Goal: Information Seeking & Learning: Learn about a topic

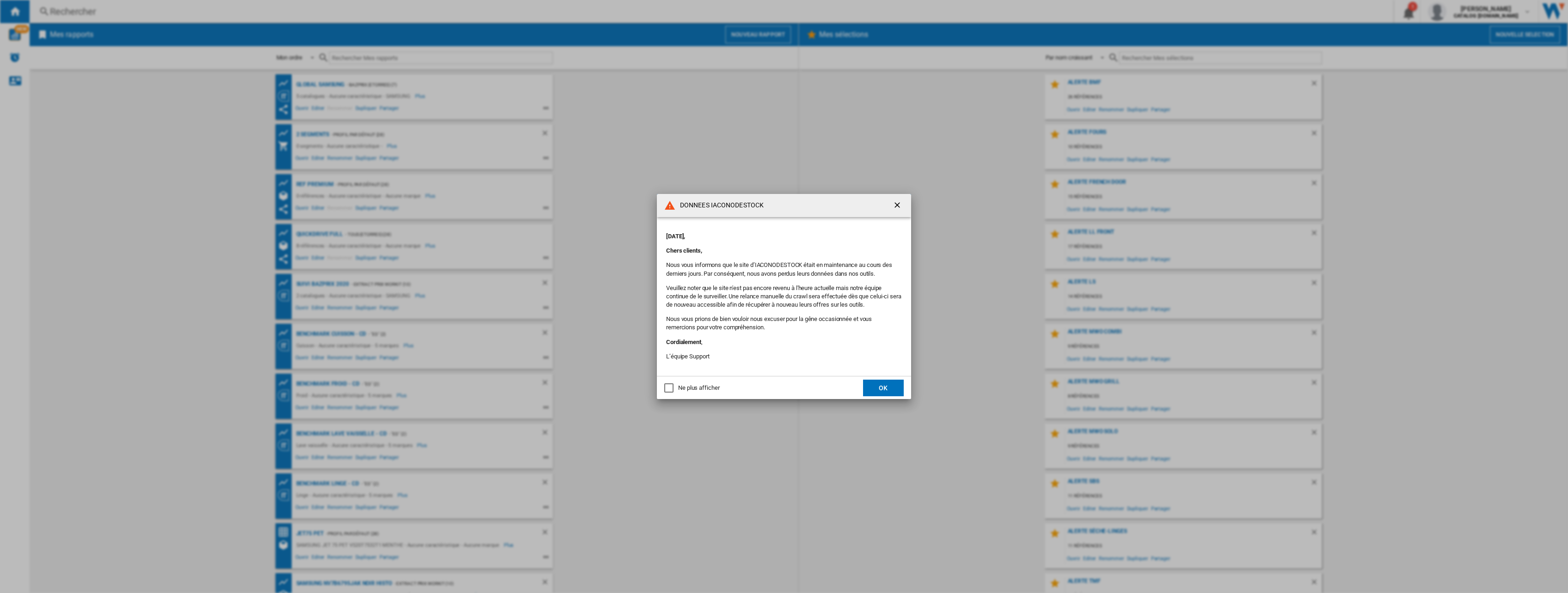
click at [885, 390] on button "OK" at bounding box center [883, 387] width 41 height 16
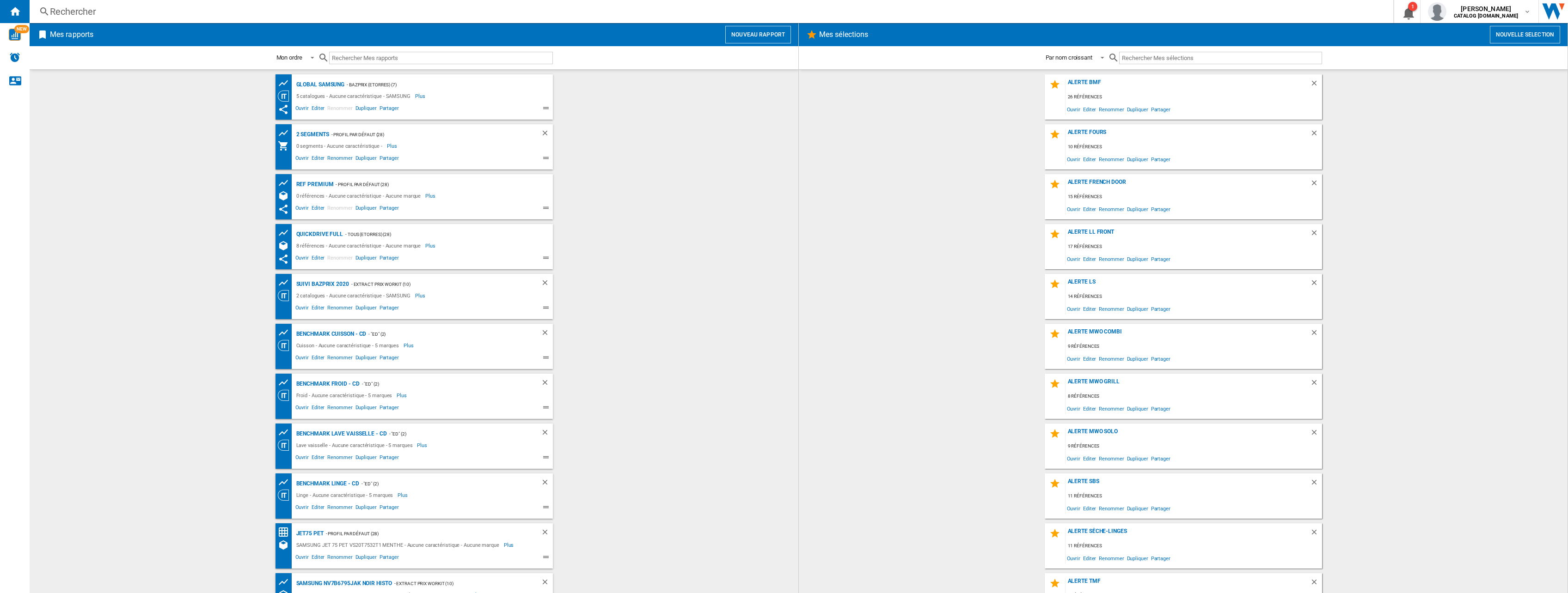
click at [109, 7] on div "Rechercher" at bounding box center [709, 11] width 1319 height 13
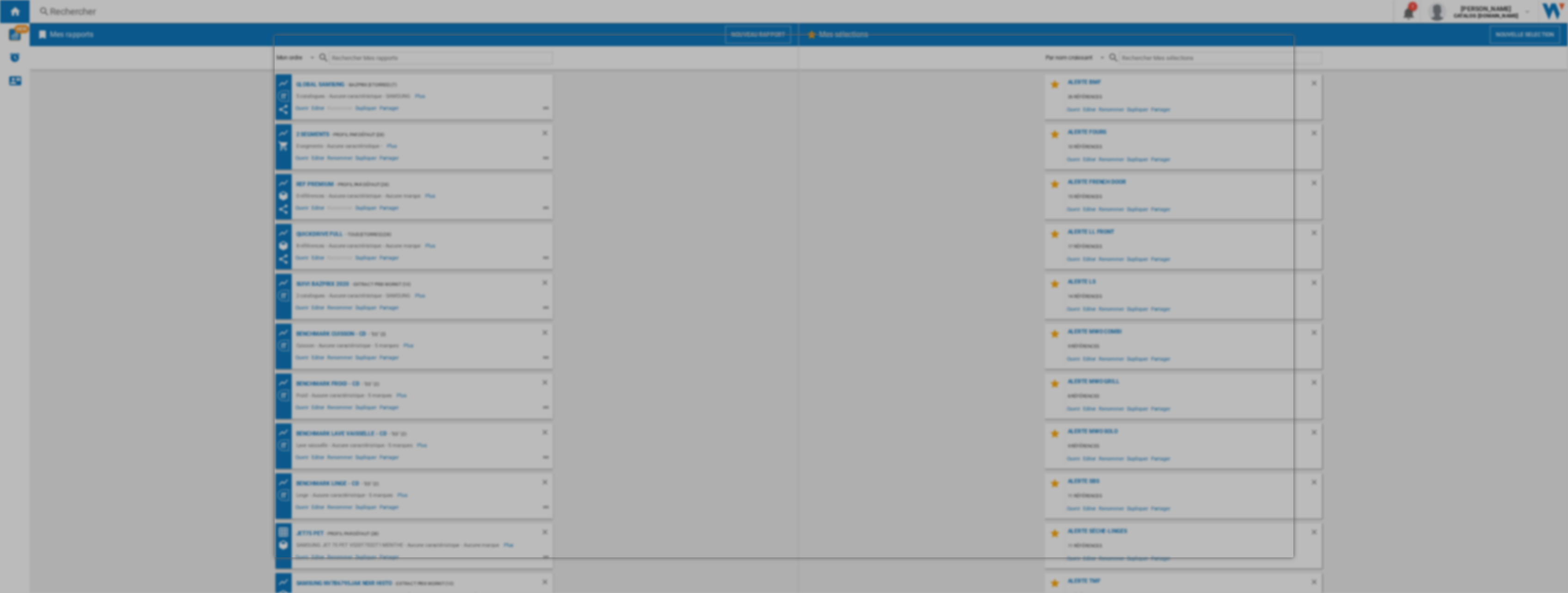
click at [131, 20] on div at bounding box center [784, 296] width 1568 height 593
click at [107, 7] on div at bounding box center [784, 296] width 1568 height 593
click at [166, 151] on div at bounding box center [784, 296] width 1568 height 593
click at [1075, 136] on md-dialog at bounding box center [784, 296] width 1020 height 522
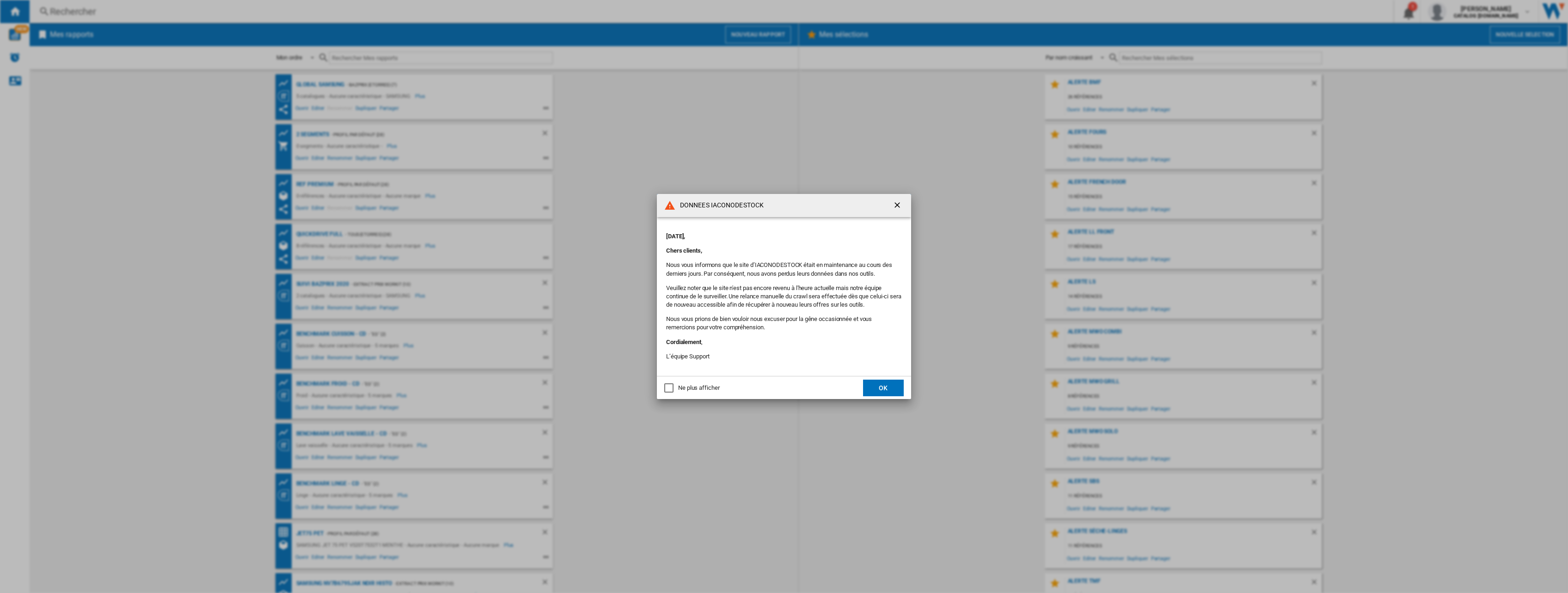
click at [881, 383] on button "OK" at bounding box center [883, 387] width 41 height 16
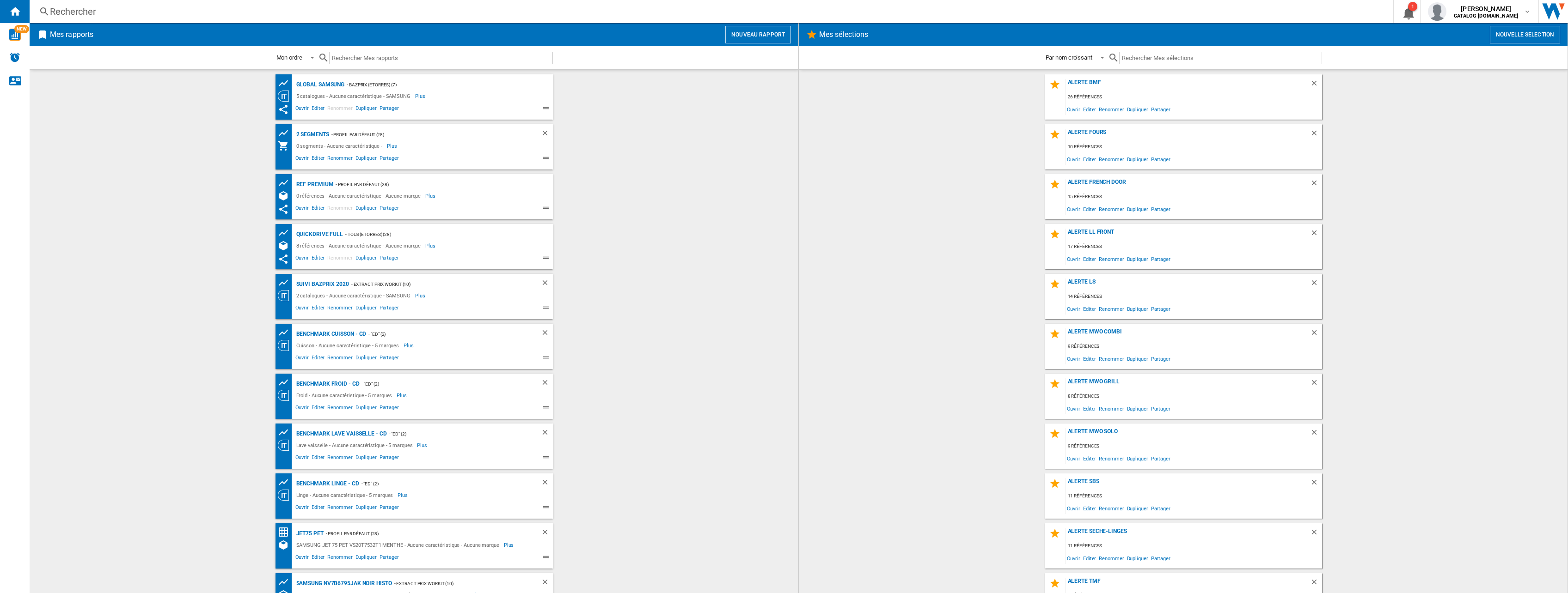
click at [141, 11] on div "Rechercher" at bounding box center [709, 11] width 1319 height 13
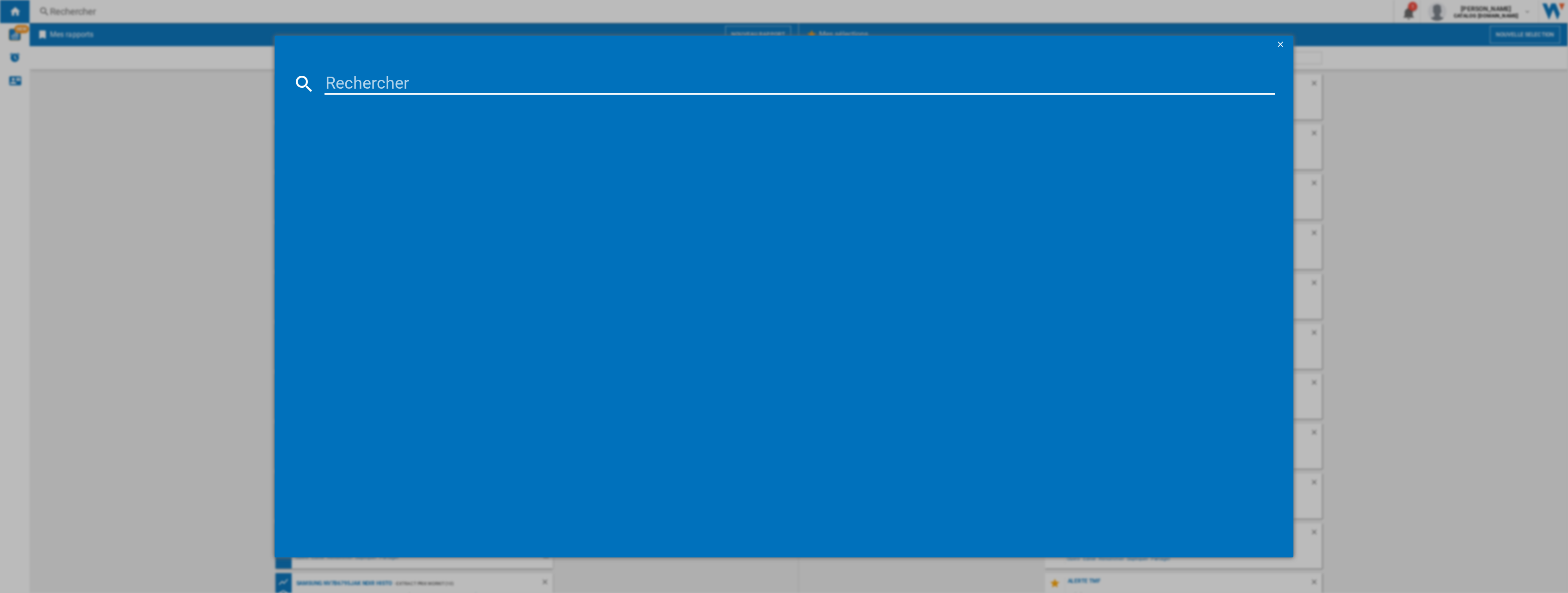
click at [373, 80] on input at bounding box center [800, 83] width 951 height 22
paste input "51VD03"
type input "51VD03"
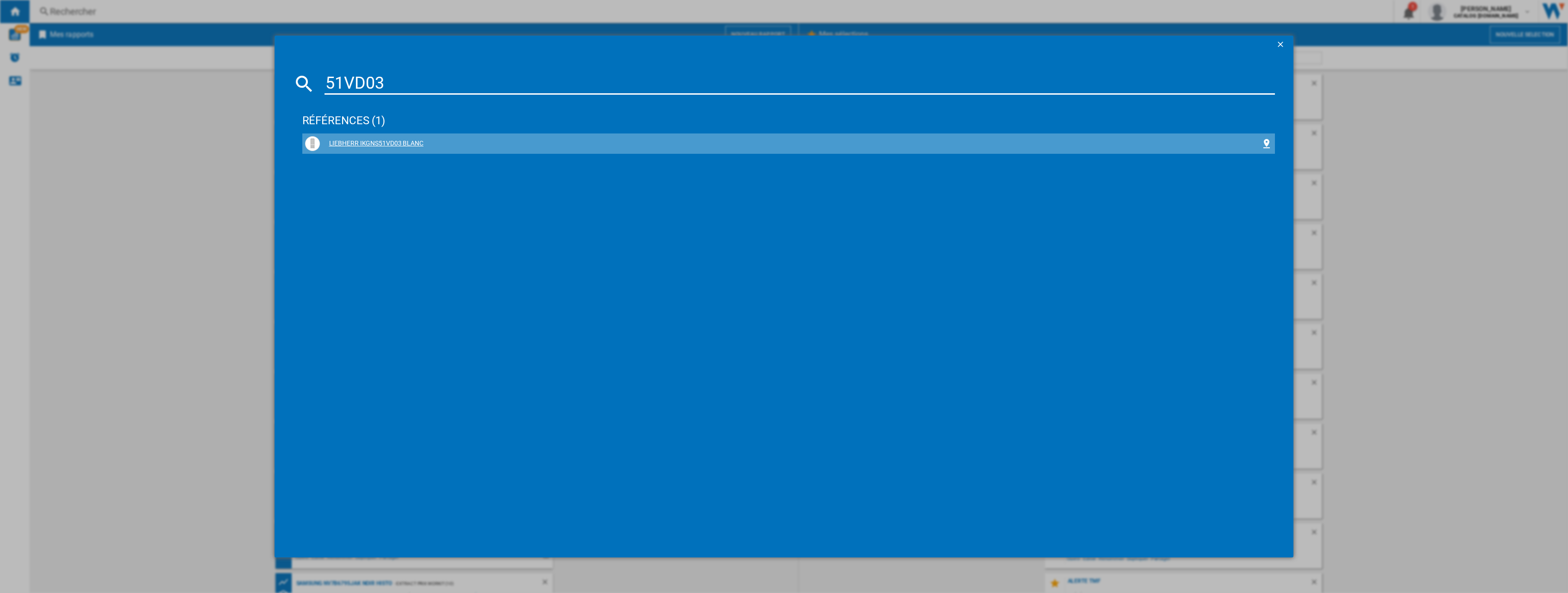
click at [380, 145] on div "LIEBHERR IKGNS51VD03 BLANC" at bounding box center [791, 144] width 942 height 9
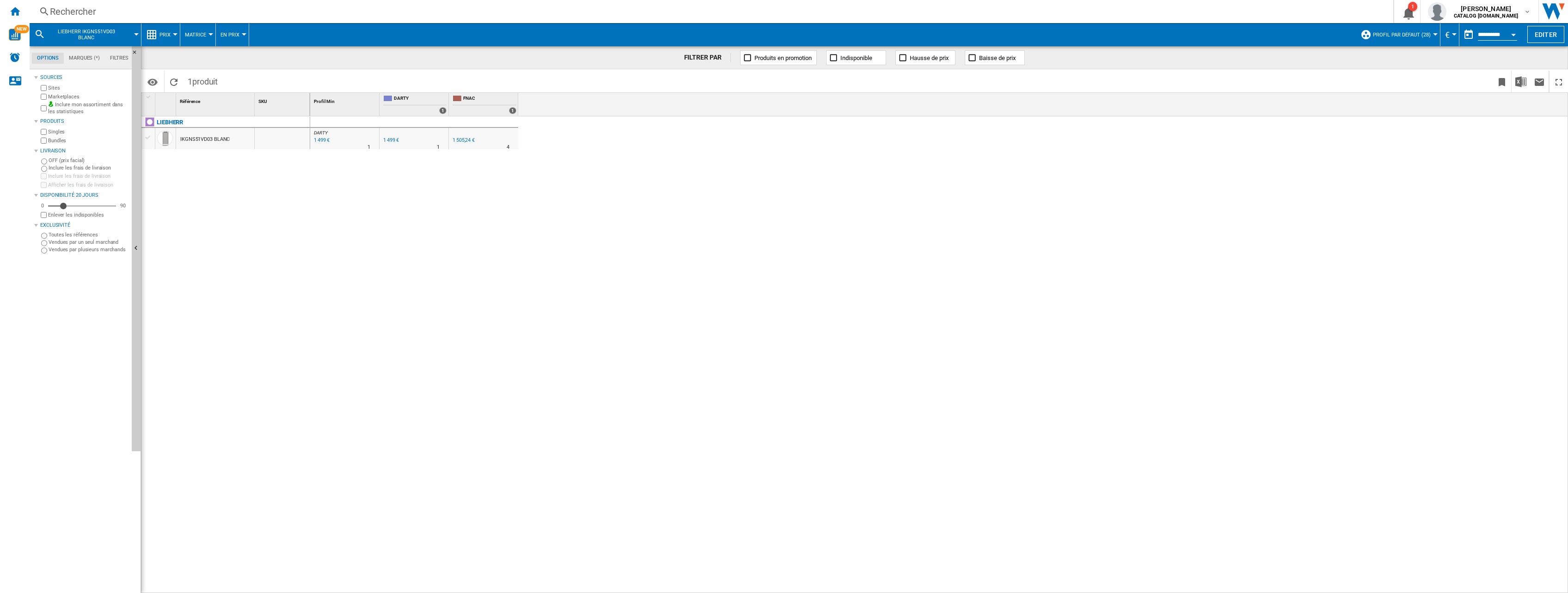
click at [155, 32] on ng-md-icon at bounding box center [152, 35] width 11 height 11
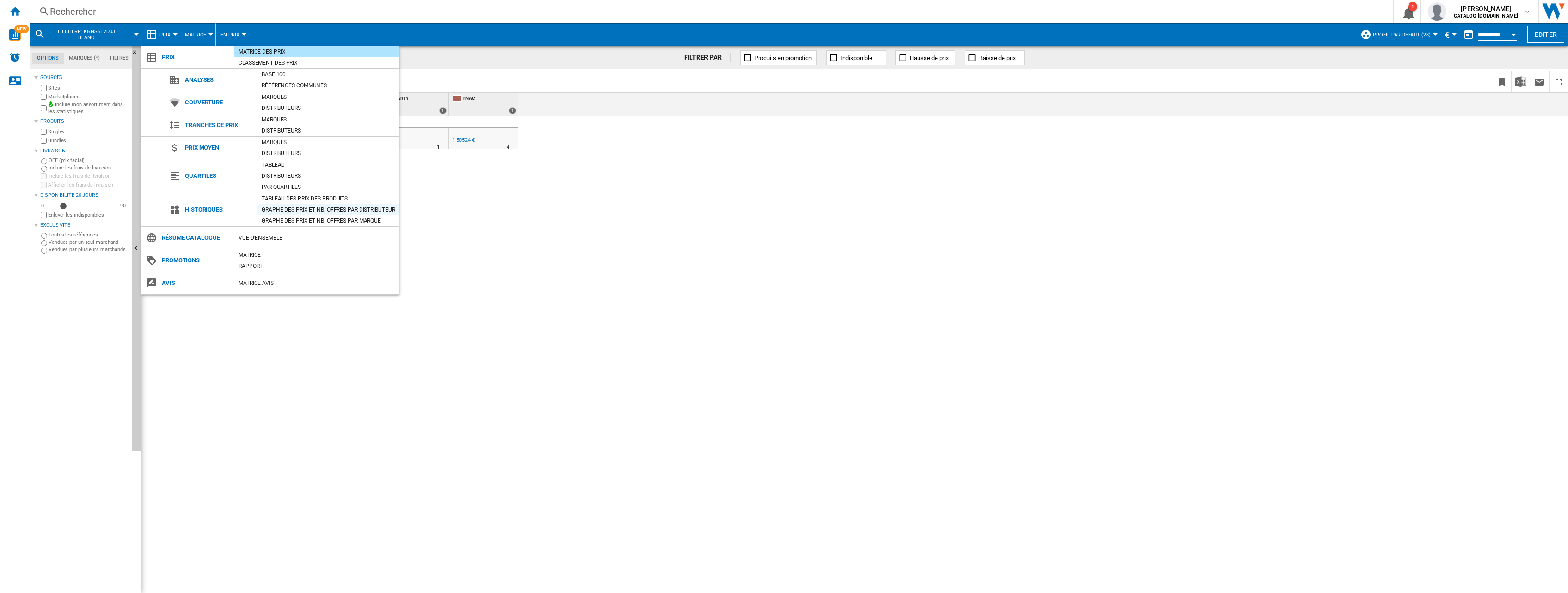
click at [284, 212] on div "Graphe des prix et nb. offres par distributeur" at bounding box center [328, 209] width 142 height 9
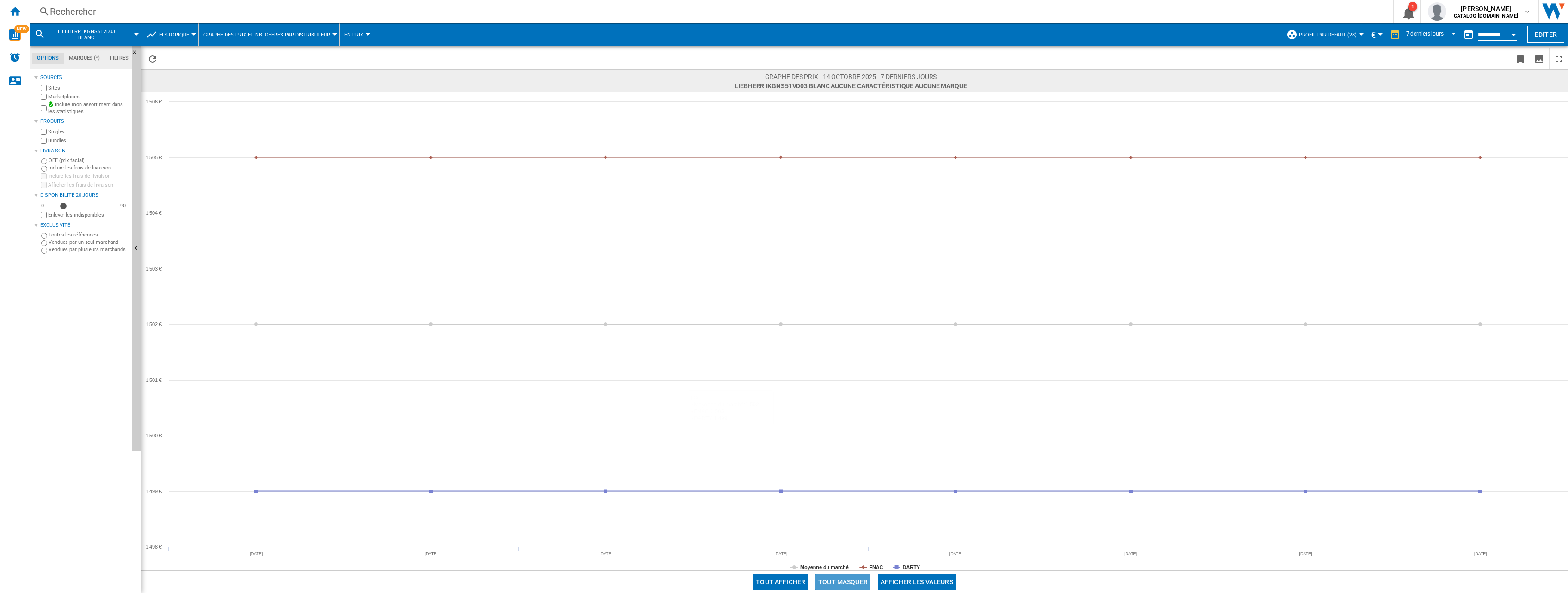
click at [856, 581] on button "Tout masquer" at bounding box center [843, 581] width 55 height 16
click at [912, 569] on tspan "DARTY" at bounding box center [911, 567] width 18 height 5
click at [61, 91] on label "Sites" at bounding box center [88, 88] width 80 height 7
click at [59, 92] on div "Marketplaces" at bounding box center [83, 97] width 89 height 9
click at [51, 89] on label "Sites" at bounding box center [88, 88] width 80 height 7
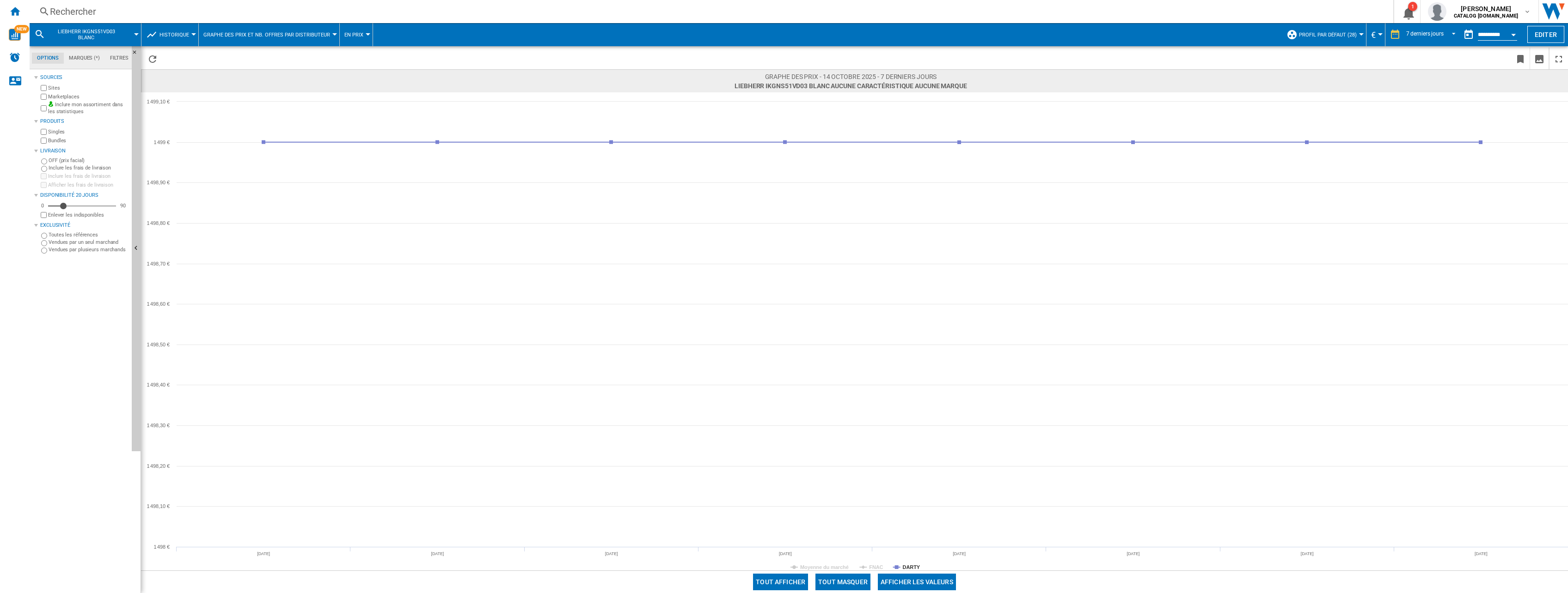
click at [53, 97] on label "Marketplaces" at bounding box center [88, 96] width 80 height 7
click at [1421, 28] on md-select-value "7 derniers jours" at bounding box center [1432, 35] width 54 height 14
click at [1430, 126] on div "6 derniers mois" at bounding box center [1423, 130] width 38 height 8
click at [842, 580] on button "Tout masquer" at bounding box center [843, 581] width 55 height 16
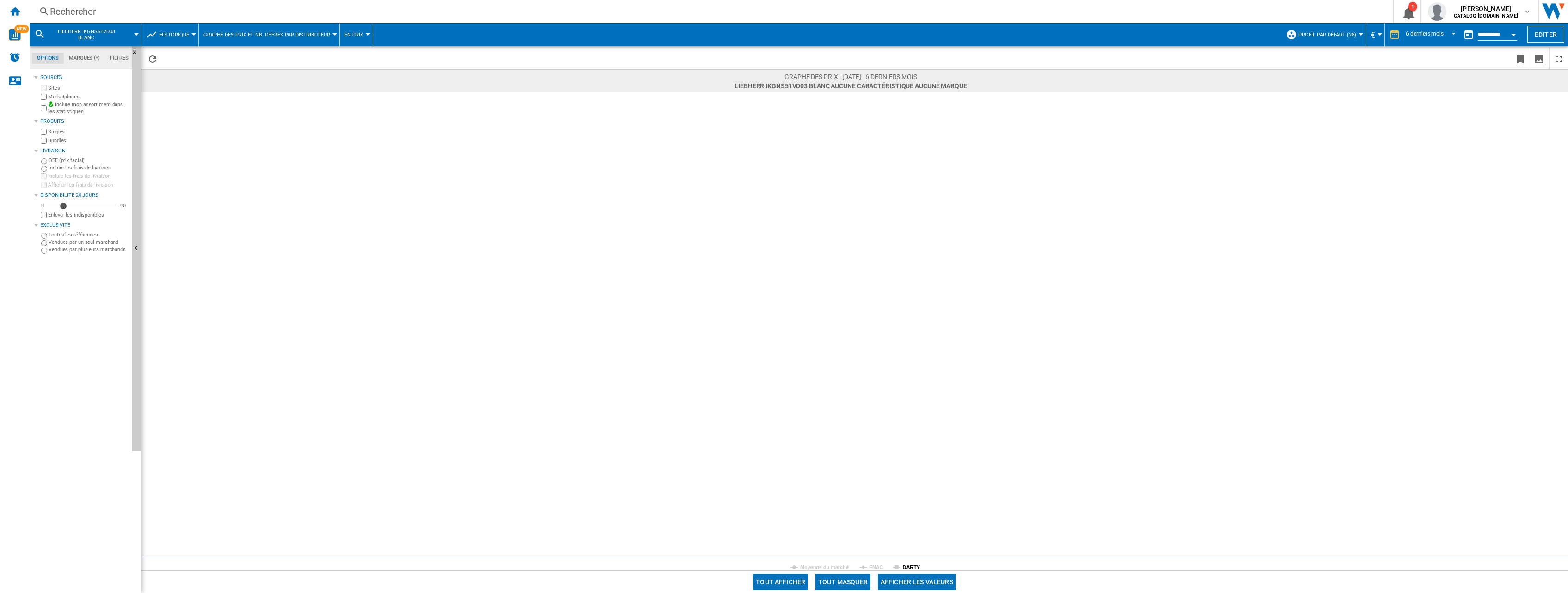
click at [903, 564] on tspan "DARTY" at bounding box center [911, 567] width 18 height 5
click at [163, 4] on div "Rechercher Rechercher 0 1 [PERSON_NAME] CATALOG [DOMAIN_NAME] CATALOG [DOMAIN_N…" at bounding box center [799, 12] width 1538 height 23
click at [82, 8] on div "Rechercher" at bounding box center [709, 11] width 1319 height 13
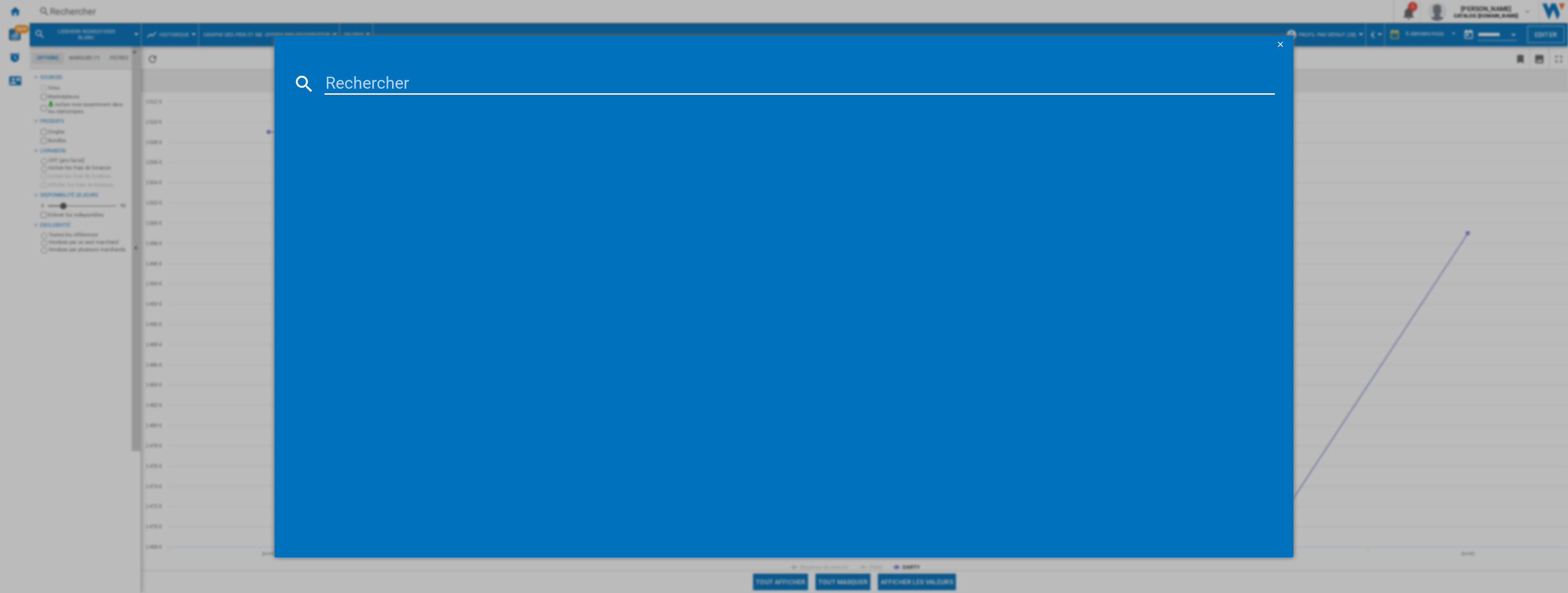
type input "WHC18D041C1"
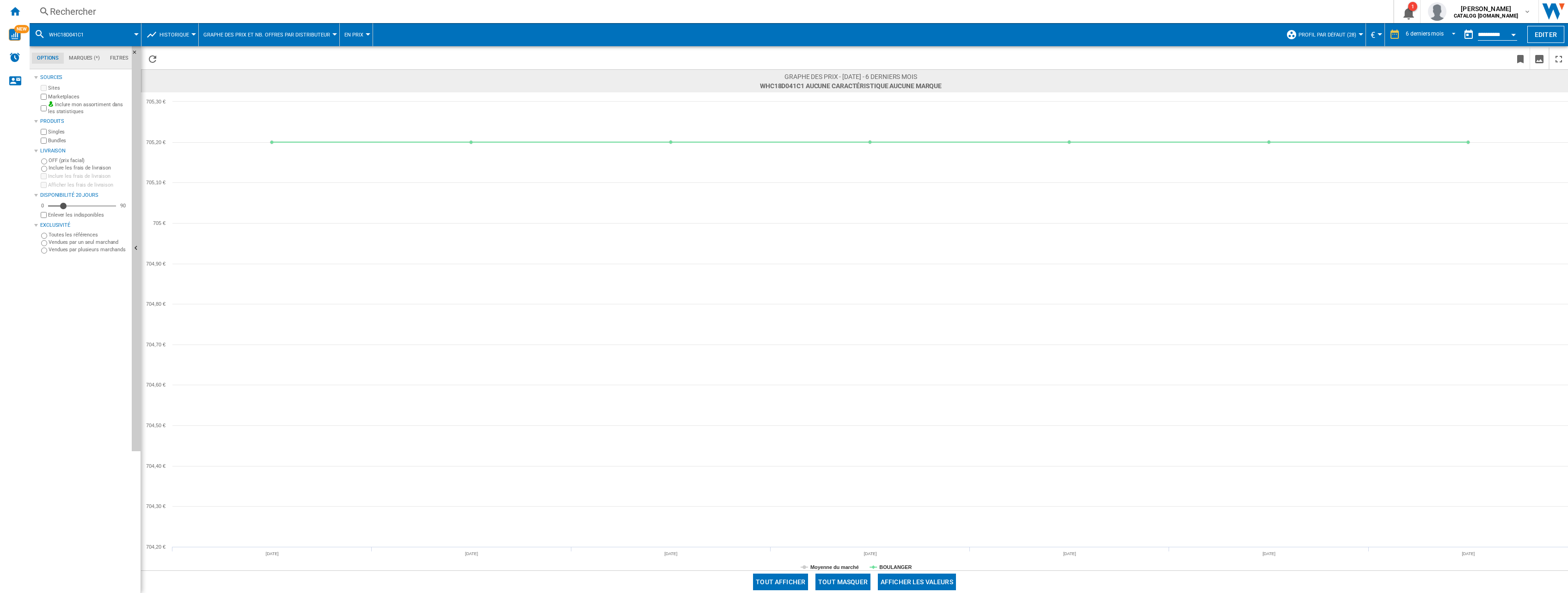
click at [199, 16] on div "Rechercher" at bounding box center [709, 11] width 1319 height 13
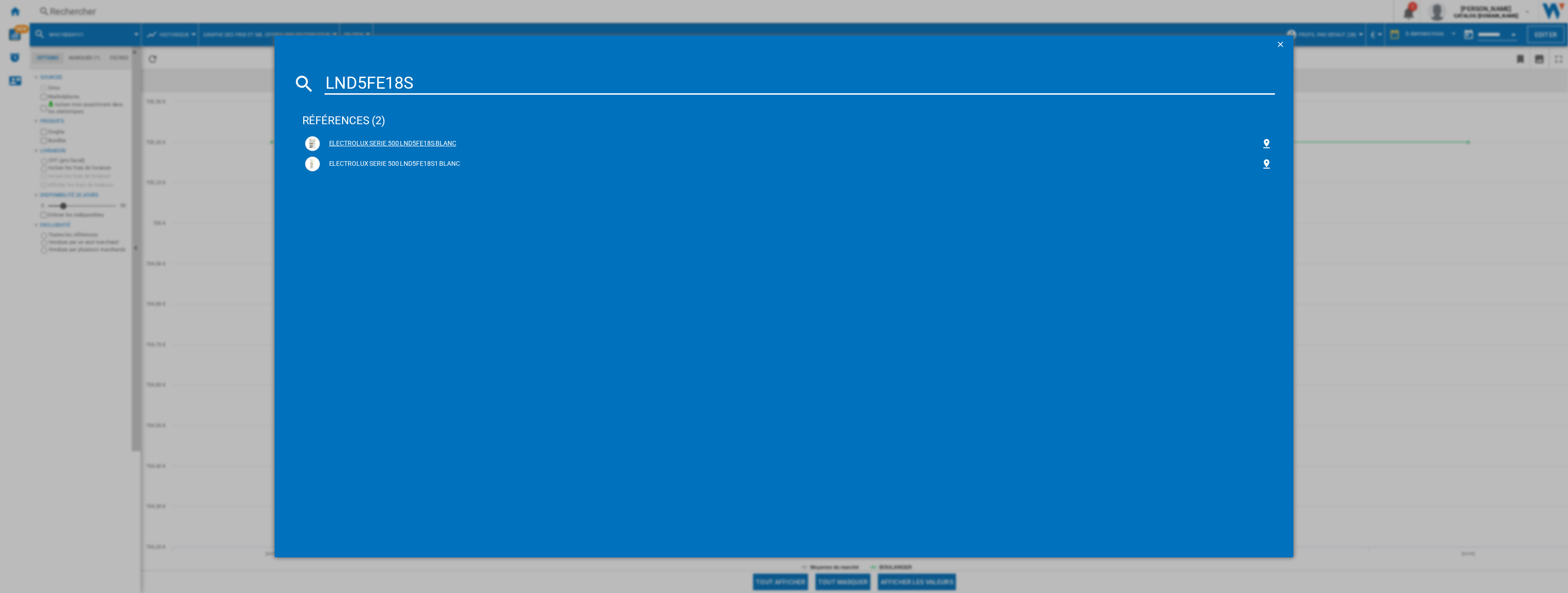
type input "LND5FE18S"
click at [399, 145] on div "ELECTROLUX SERIE 500 LND5FE18S BLANC" at bounding box center [791, 144] width 942 height 9
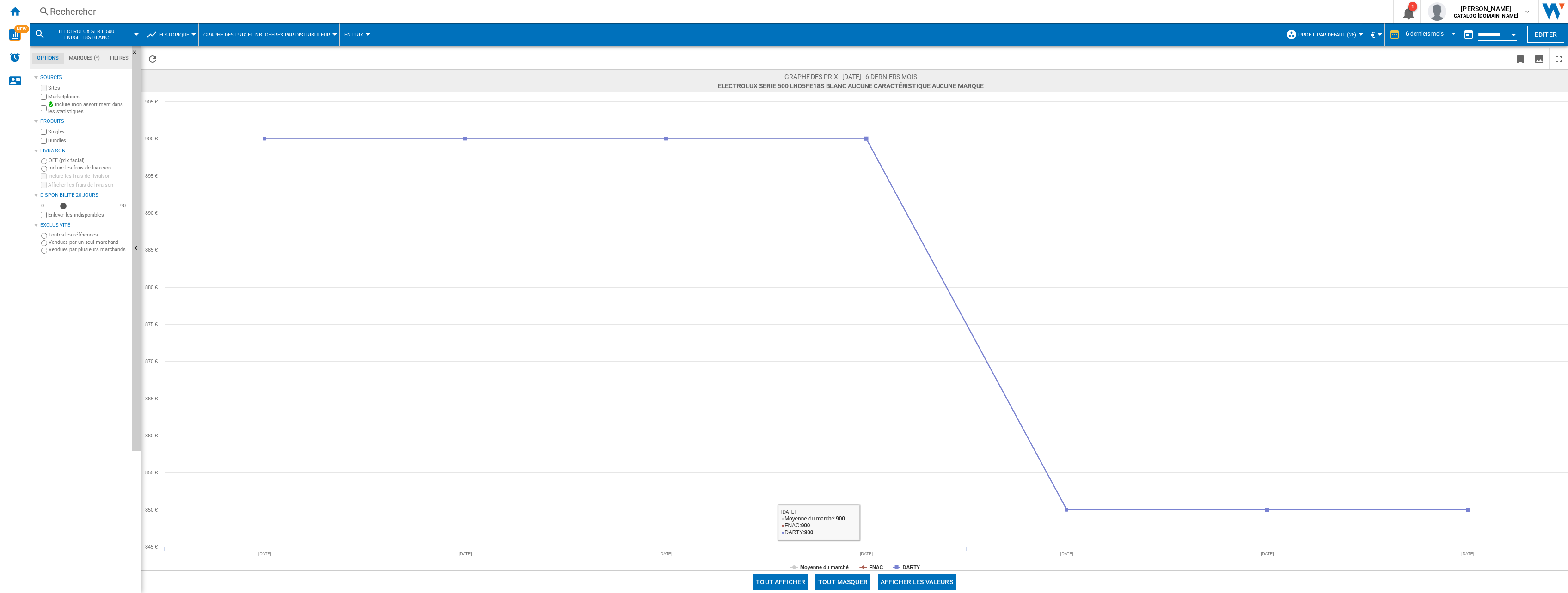
click at [852, 578] on button "Tout masquer" at bounding box center [843, 581] width 55 height 16
click at [912, 568] on tspan "DARTY" at bounding box center [911, 567] width 18 height 5
click at [138, 10] on div "Rechercher" at bounding box center [709, 11] width 1319 height 13
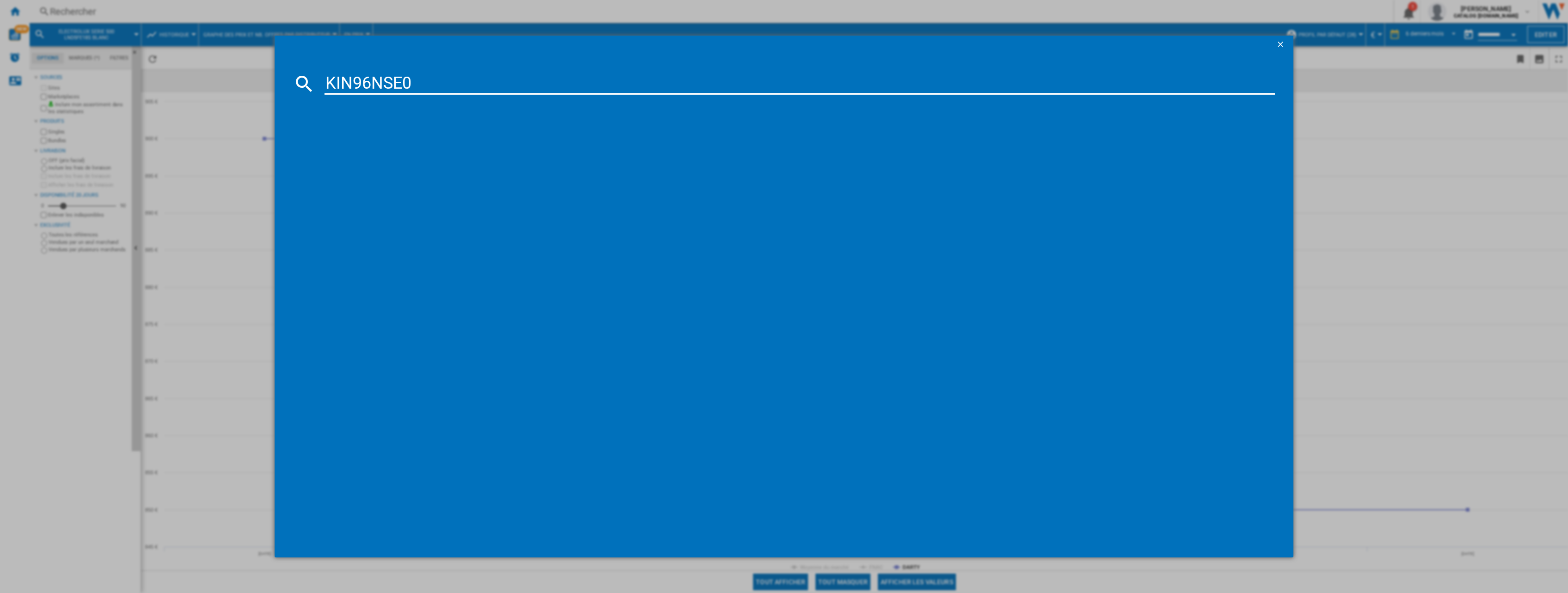
type input "KIN96NSE0"
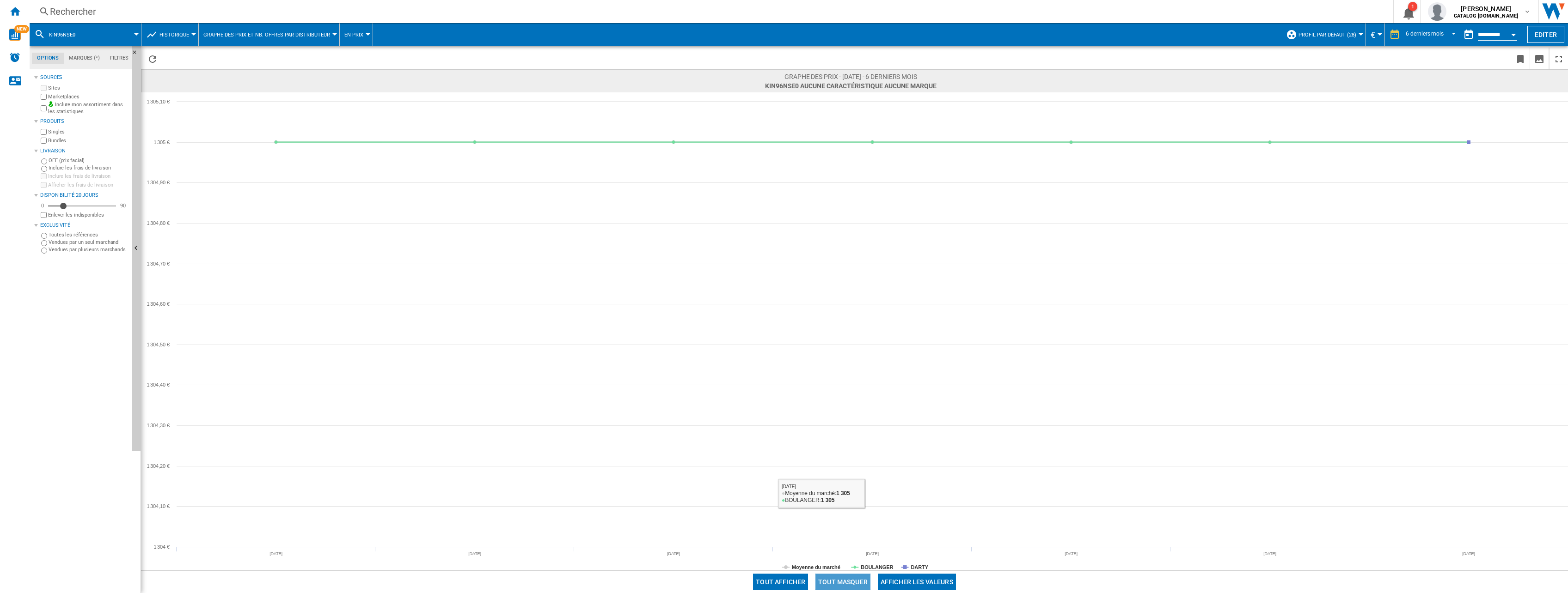
click at [831, 575] on button "Tout masquer" at bounding box center [843, 581] width 55 height 16
click at [869, 568] on tspan "BOULANGER" at bounding box center [877, 567] width 32 height 5
click at [180, 21] on div "Rechercher Rechercher 0 1 [PERSON_NAME] CATALOG [DOMAIN_NAME] CATALOG [DOMAIN_N…" at bounding box center [799, 12] width 1538 height 23
click at [151, 6] on div "Rechercher" at bounding box center [709, 11] width 1319 height 13
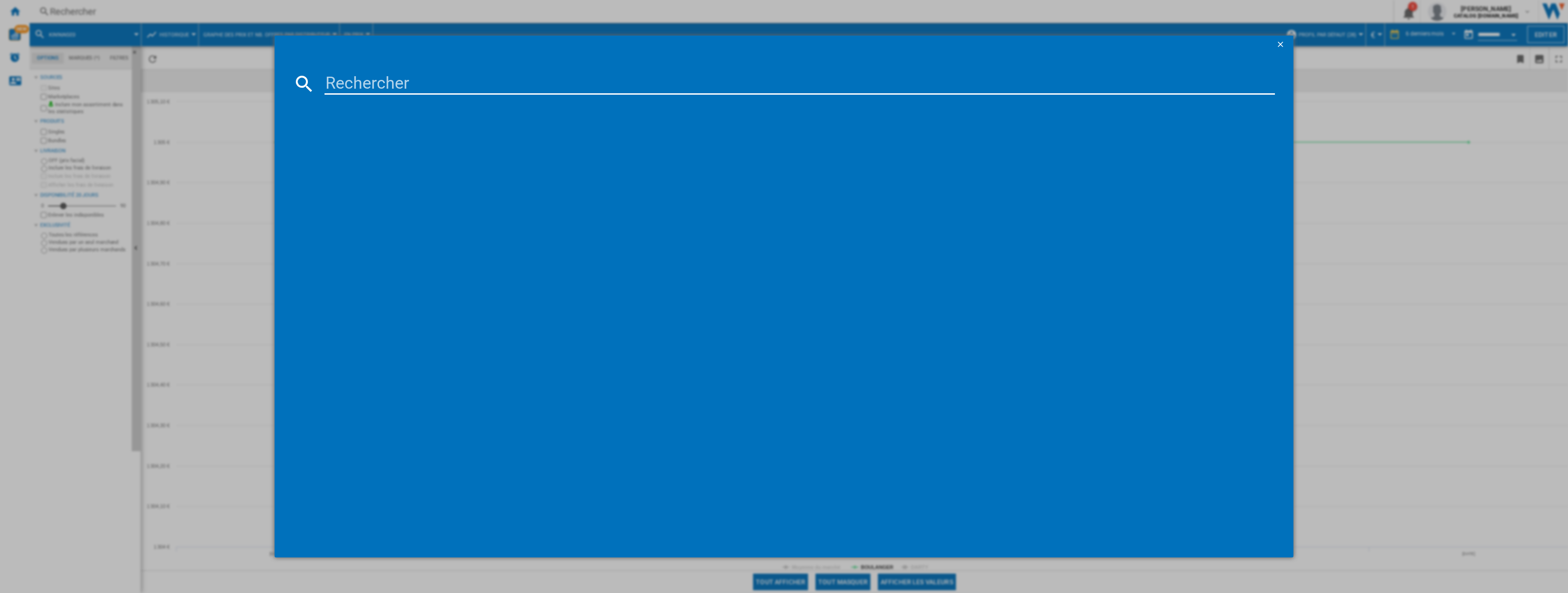
click at [93, 8] on div at bounding box center [784, 296] width 1568 height 593
click at [409, 86] on input at bounding box center [800, 83] width 951 height 22
paste input "WHC20 T573"
type input "WHC20 T573"
click at [394, 156] on div "WHIRLPOOL WHC20T573P BLANC" at bounding box center [789, 164] width 973 height 20
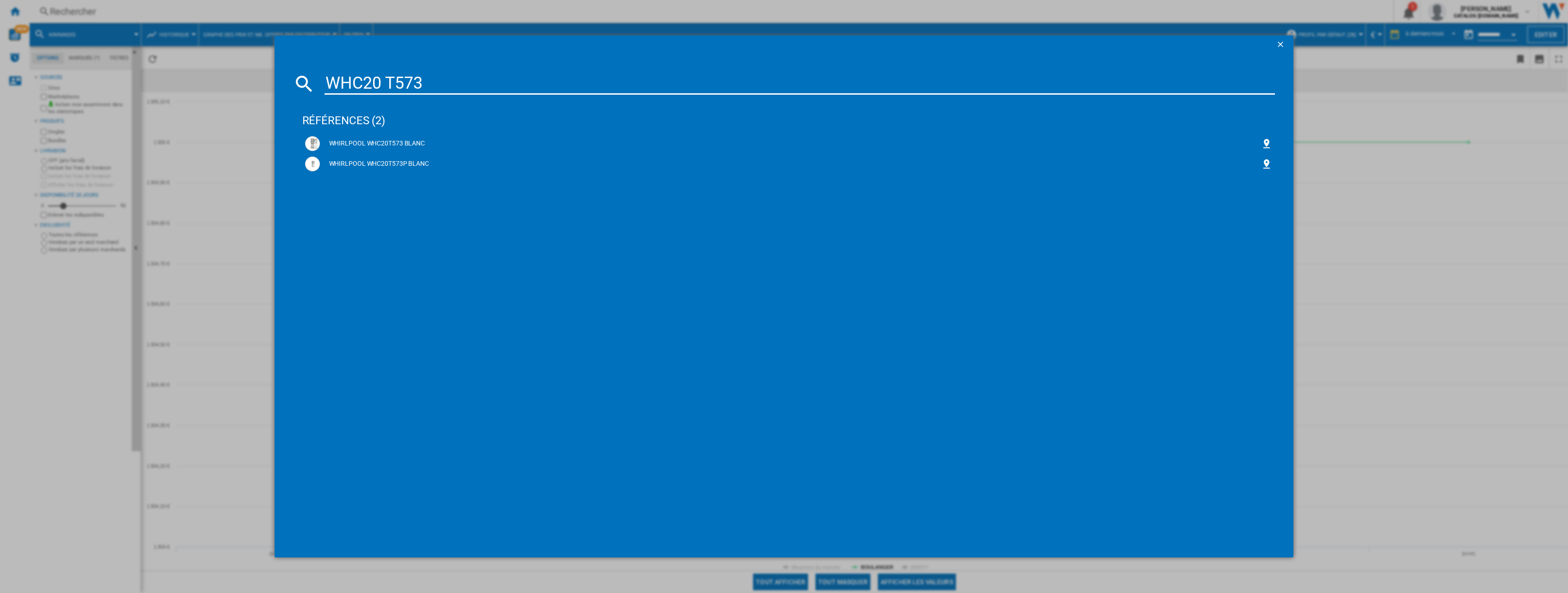
click at [427, 91] on input "WHC20 T573" at bounding box center [800, 83] width 951 height 22
click at [399, 136] on div "WHIRLPOOL WHC20T573 BLANC" at bounding box center [788, 144] width 967 height 15
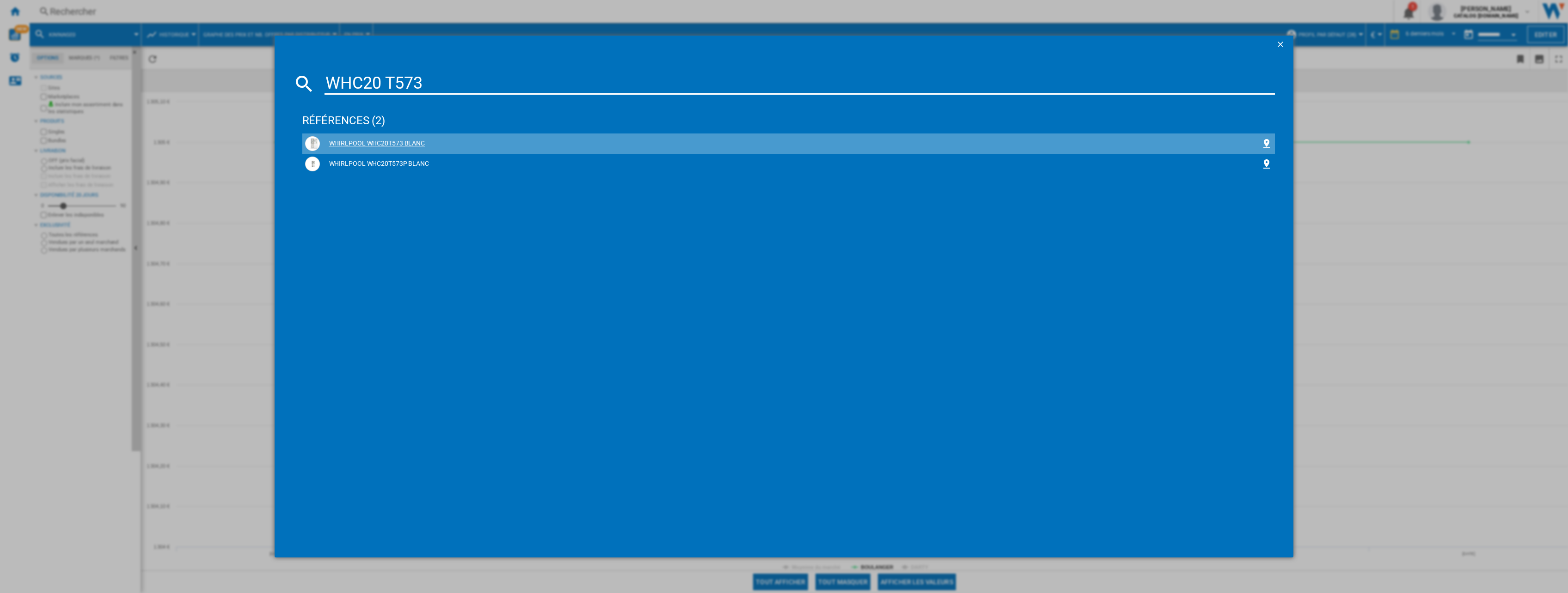
click at [362, 144] on div "WHIRLPOOL WHC20T573 BLANC" at bounding box center [791, 144] width 942 height 9
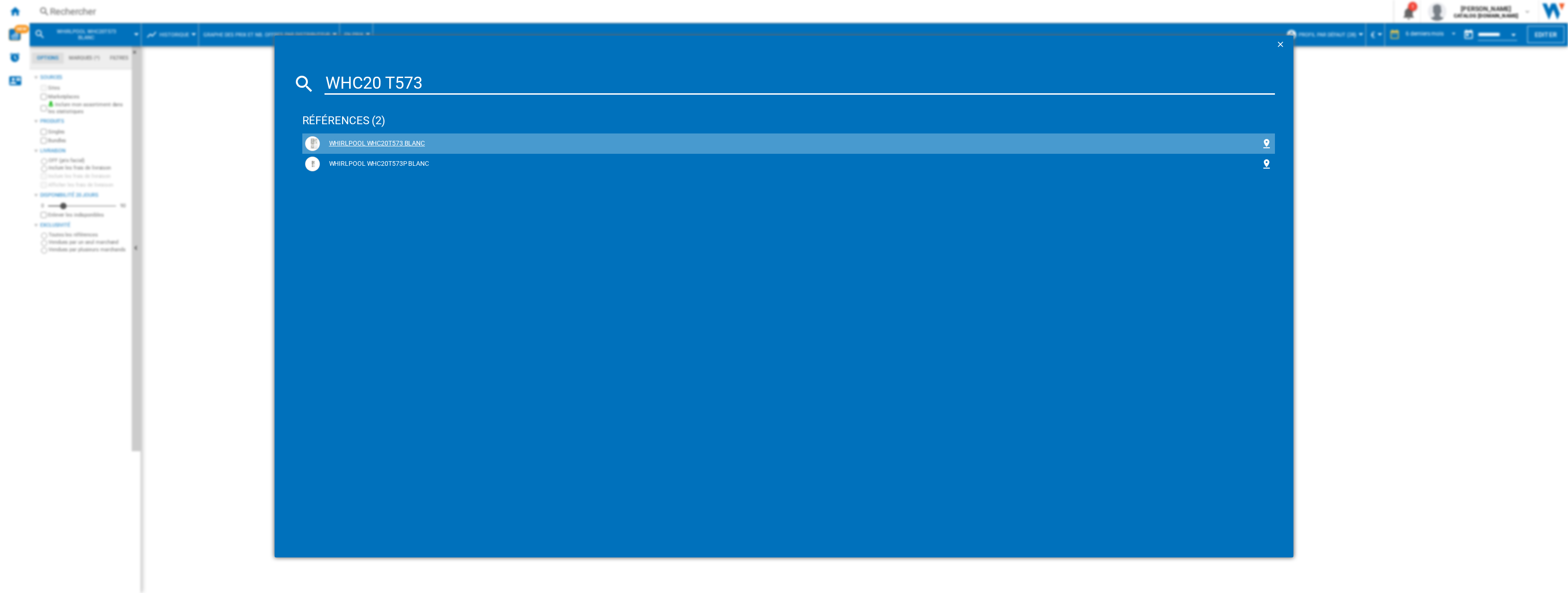
click at [362, 144] on div "Graphe des prix - [DATE] - 6 derniers mois KIN96NSE0 Aucune caractéristique Auc…" at bounding box center [855, 320] width 1427 height 501
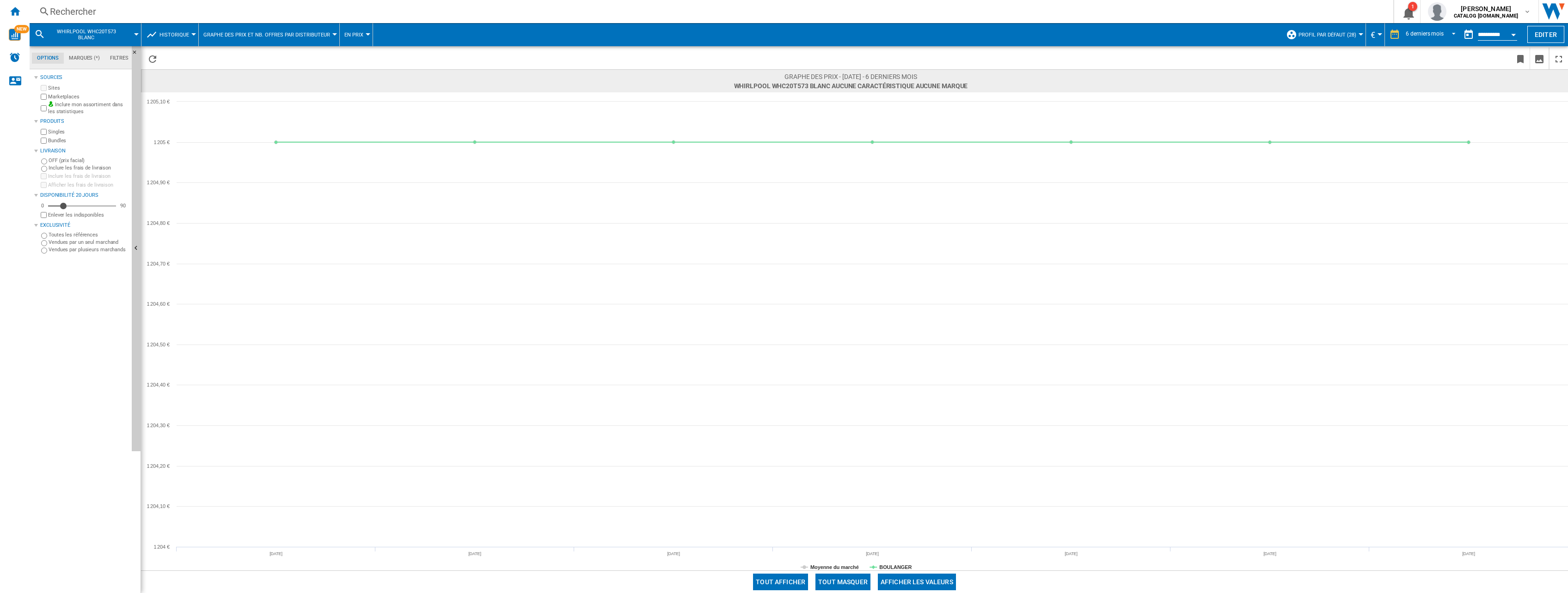
click at [133, 23] on div "Rechercher Rechercher 0 1 [PERSON_NAME] CATALOG [DOMAIN_NAME] CATALOG [DOMAIN_N…" at bounding box center [799, 296] width 1538 height 593
drag, startPoint x: 133, startPoint y: 20, endPoint x: 133, endPoint y: 12, distance: 8.0
click at [133, 12] on div "Rechercher" at bounding box center [709, 11] width 1319 height 13
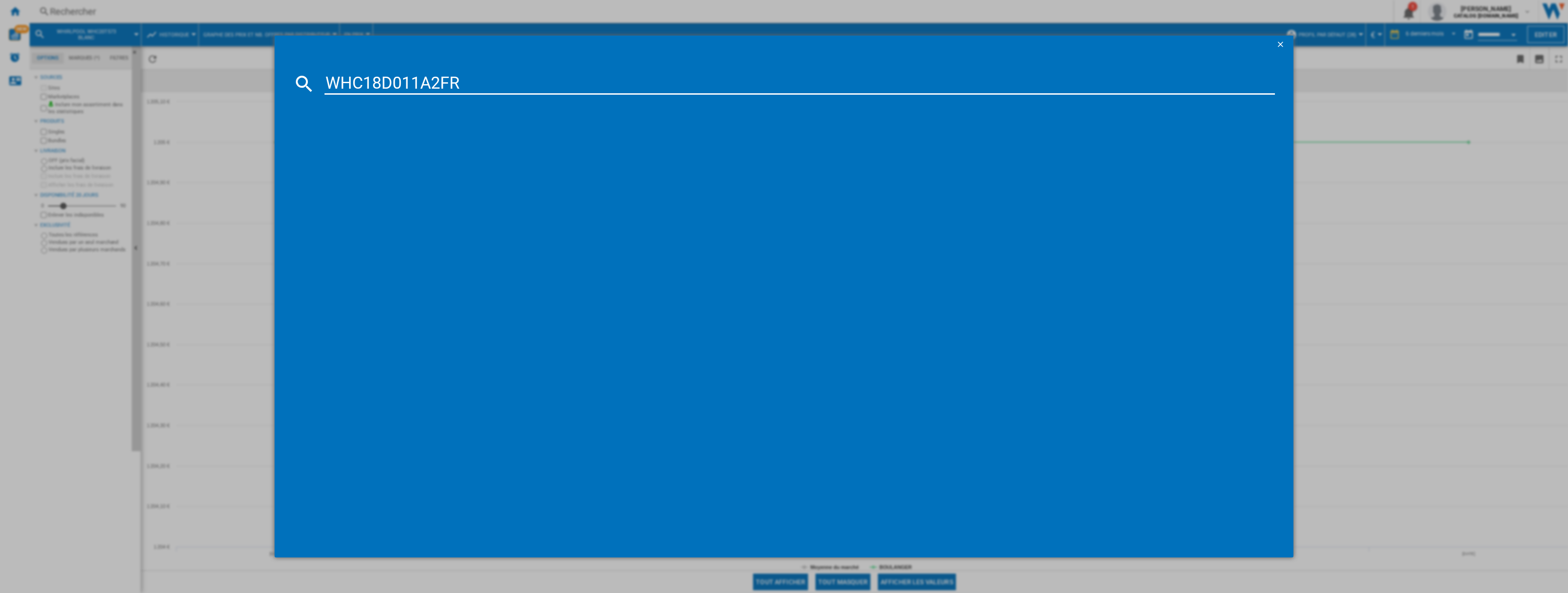
type input "WHC18D011A2FR"
click at [385, 141] on div "WHIRLPOOL WHC18D011A2FR BLANC" at bounding box center [791, 144] width 942 height 9
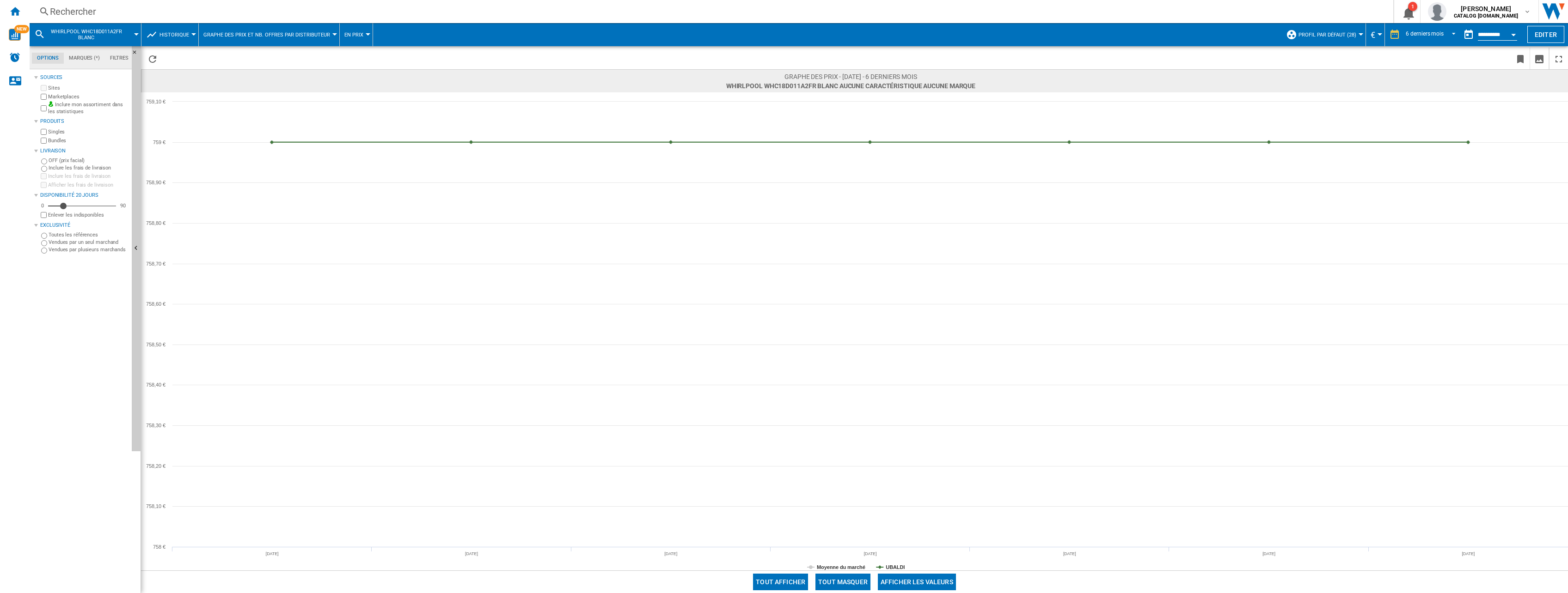
click at [94, 10] on div "Rechercher" at bounding box center [709, 11] width 1319 height 13
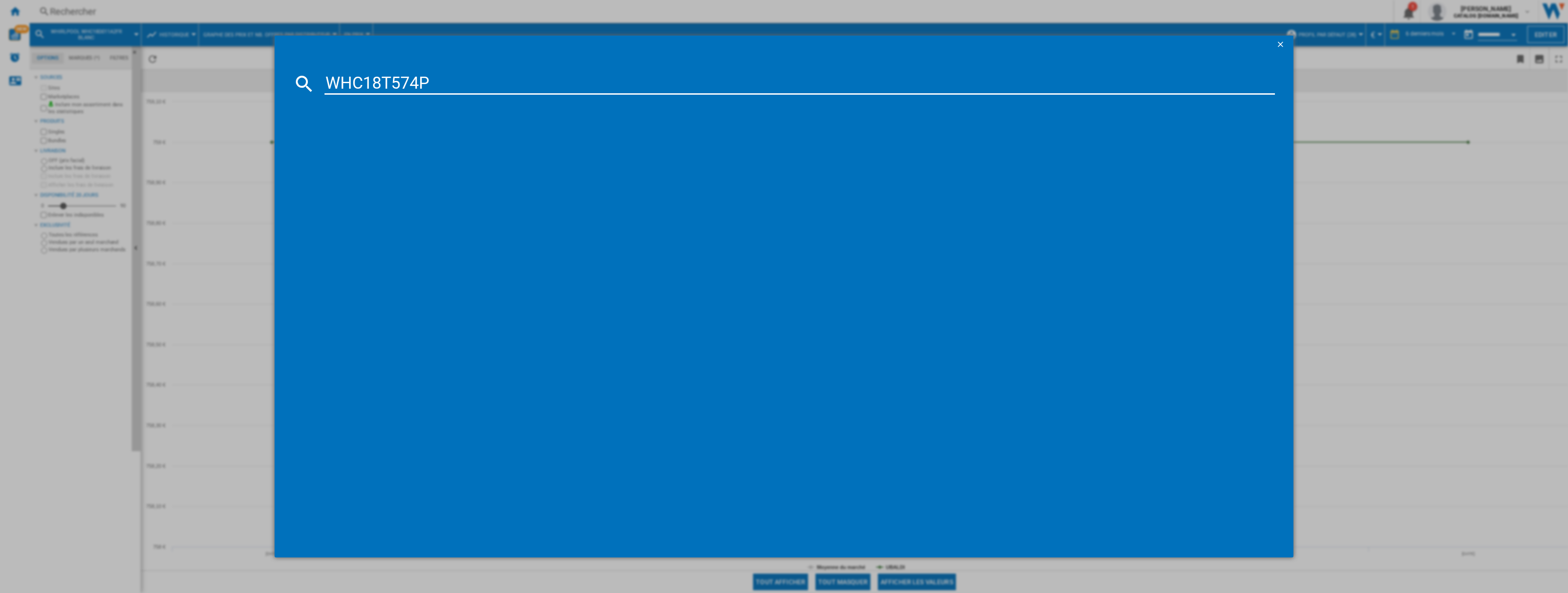
type input "WHC18T574P"
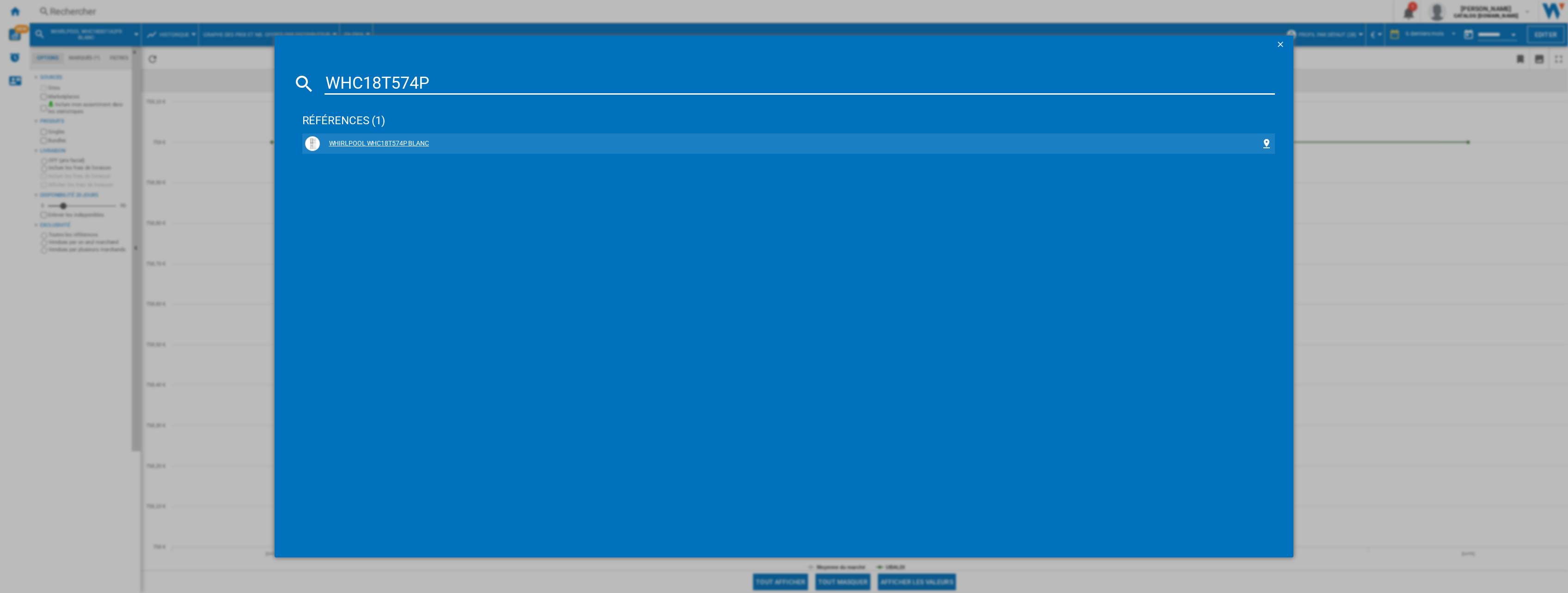
click at [366, 141] on div "WHIRLPOOL WHC18T574P BLANC" at bounding box center [791, 144] width 942 height 9
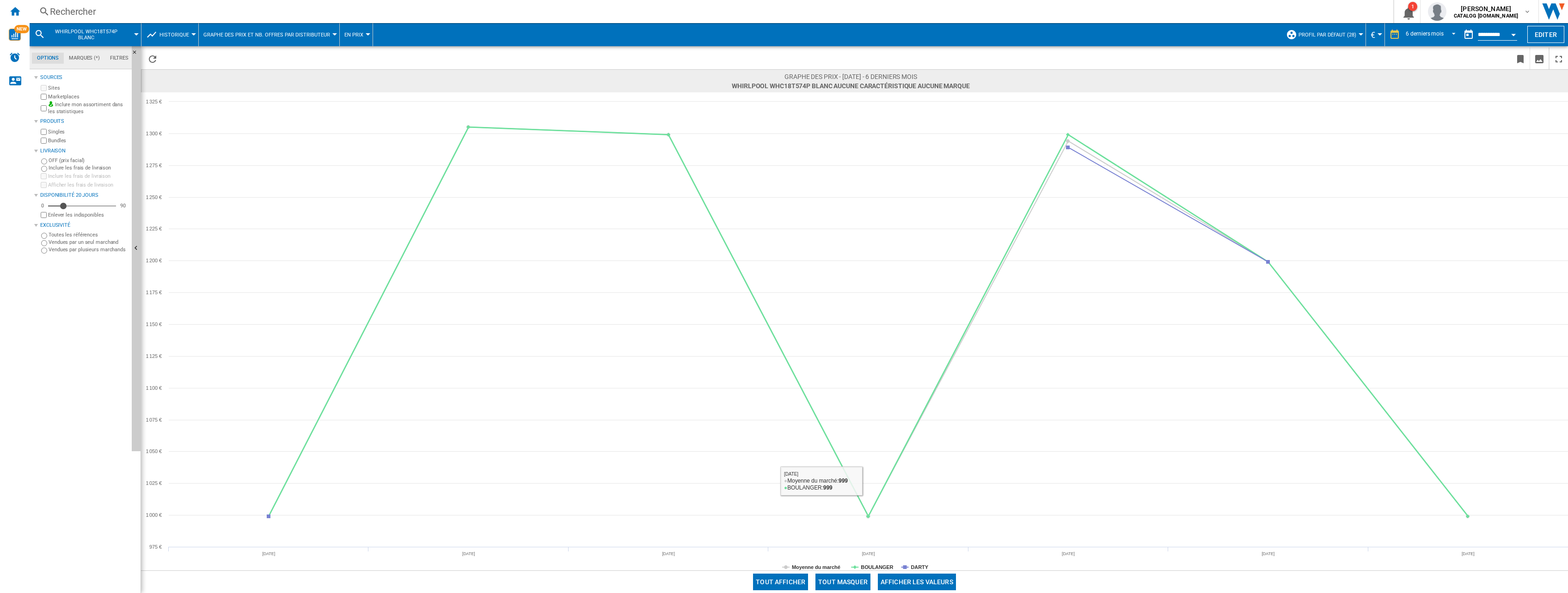
click at [842, 577] on button "Tout masquer" at bounding box center [843, 581] width 55 height 16
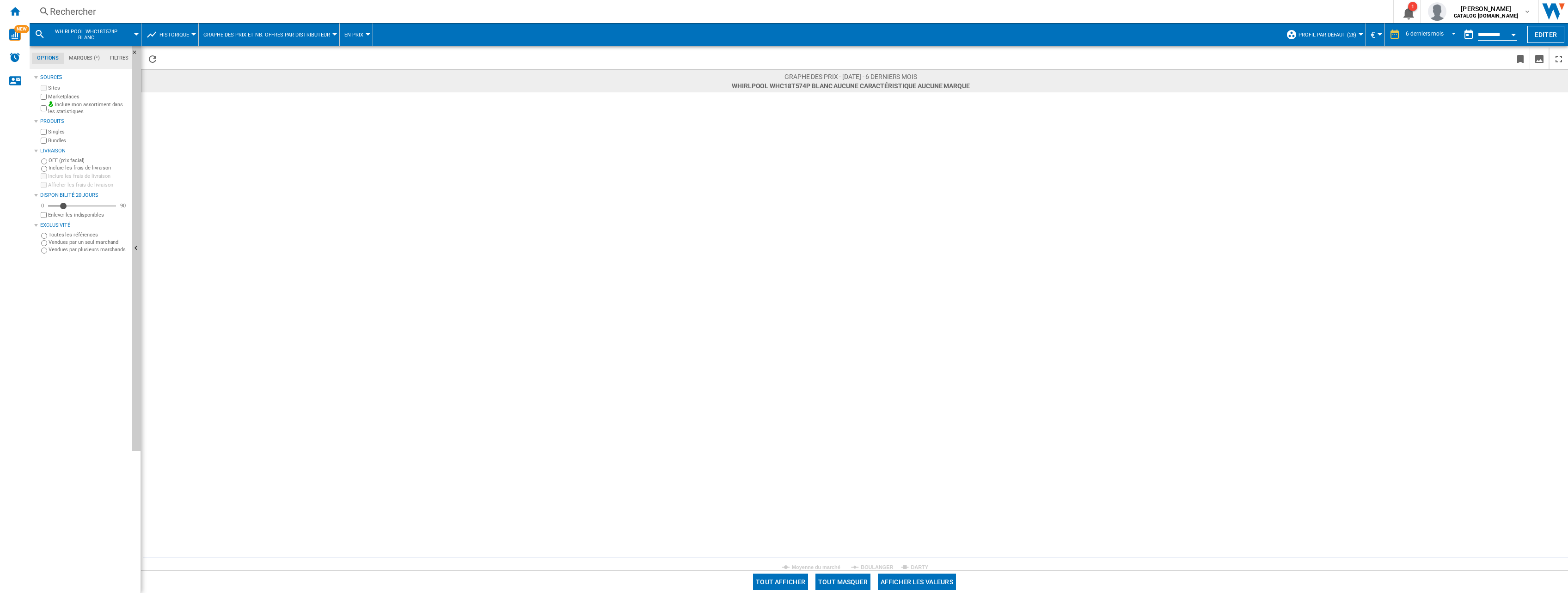
click at [889, 561] on rect at bounding box center [855, 331] width 1427 height 478
click at [883, 563] on rect at bounding box center [855, 331] width 1427 height 478
click at [882, 567] on tspan "BOULANGER" at bounding box center [877, 567] width 32 height 5
